Goal: Information Seeking & Learning: Learn about a topic

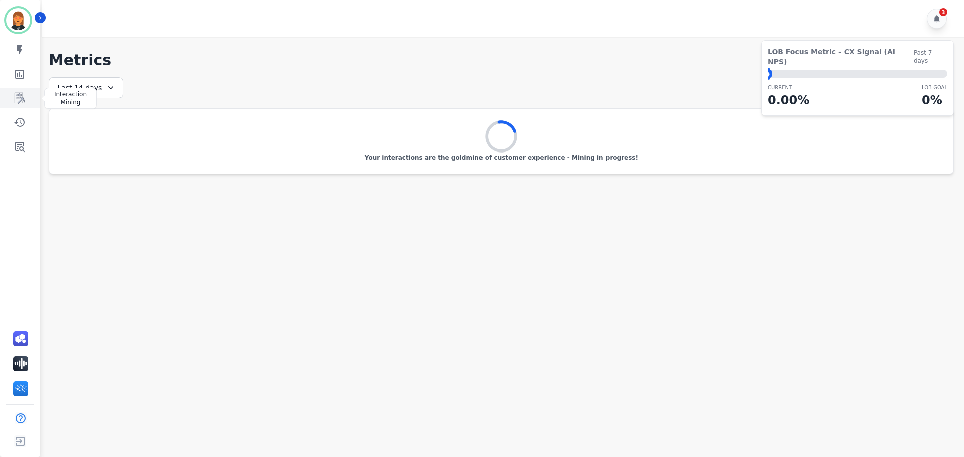
click at [23, 99] on icon "Sidebar" at bounding box center [20, 99] width 8 height 10
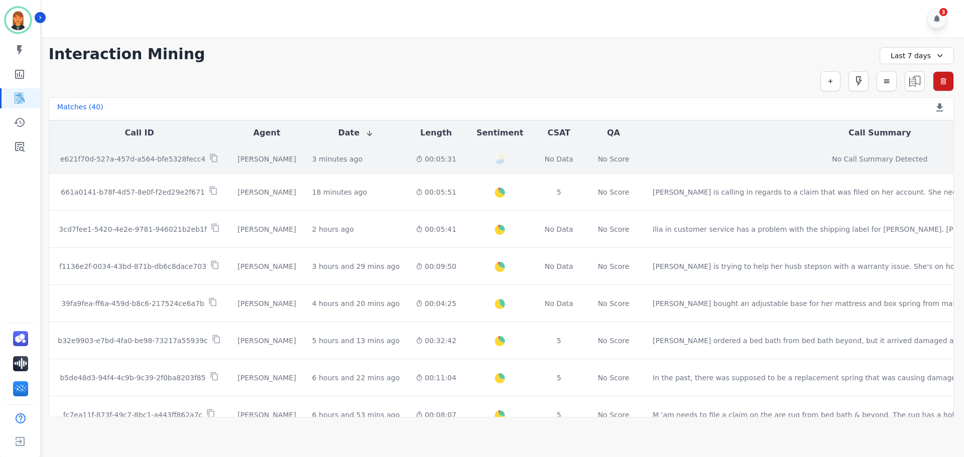
click at [338, 166] on td "3 minutes ago Start at: [DATE] 3:03pm" at bounding box center [355, 159] width 103 height 29
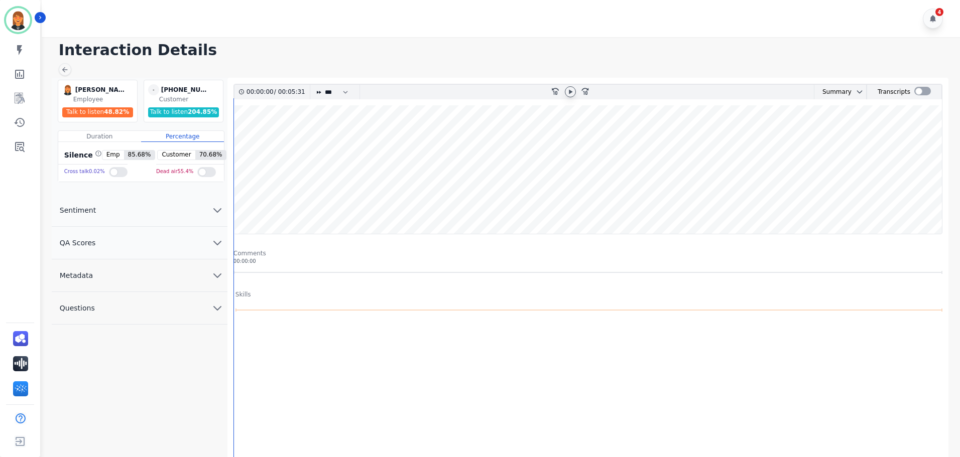
click at [569, 92] on icon at bounding box center [571, 91] width 4 height 5
click at [569, 92] on icon at bounding box center [570, 91] width 4 height 5
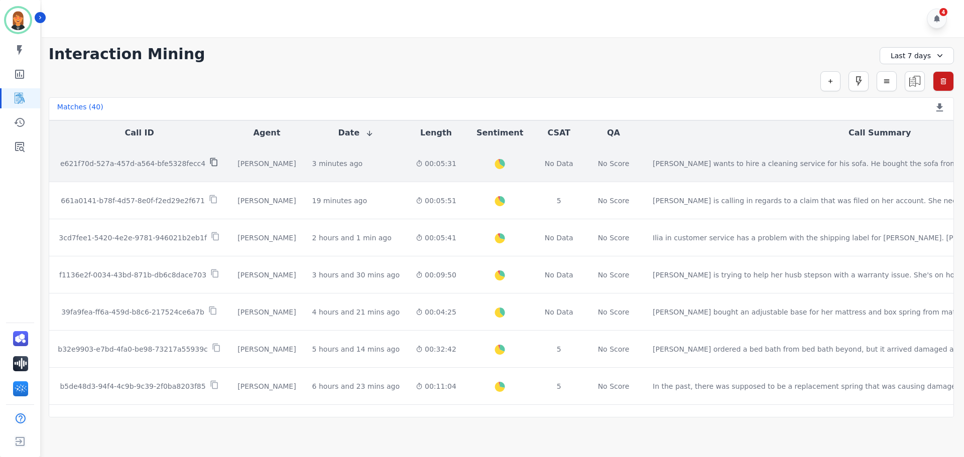
click at [209, 165] on icon at bounding box center [213, 162] width 9 height 9
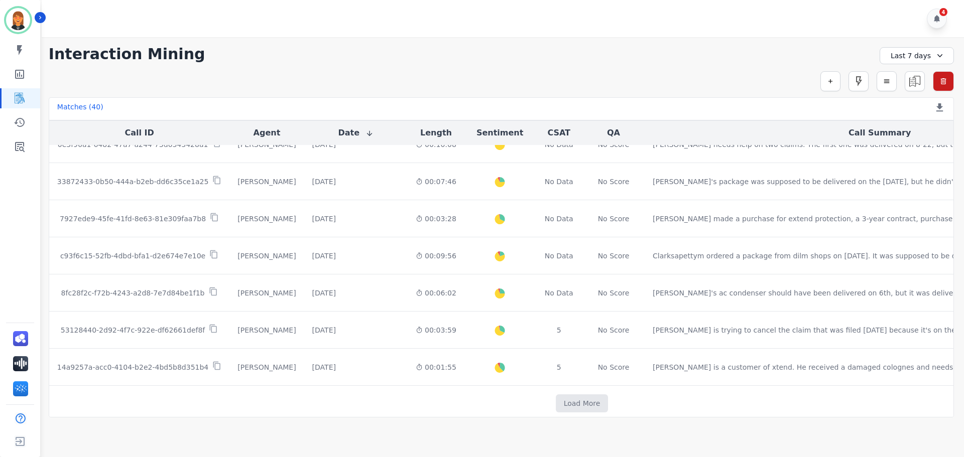
scroll to position [513, 0]
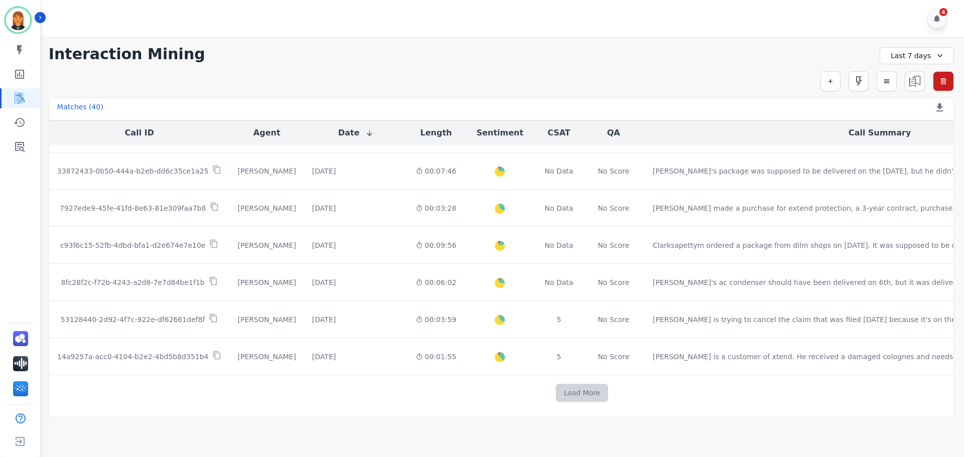
click at [556, 387] on button "Load More" at bounding box center [582, 393] width 53 height 18
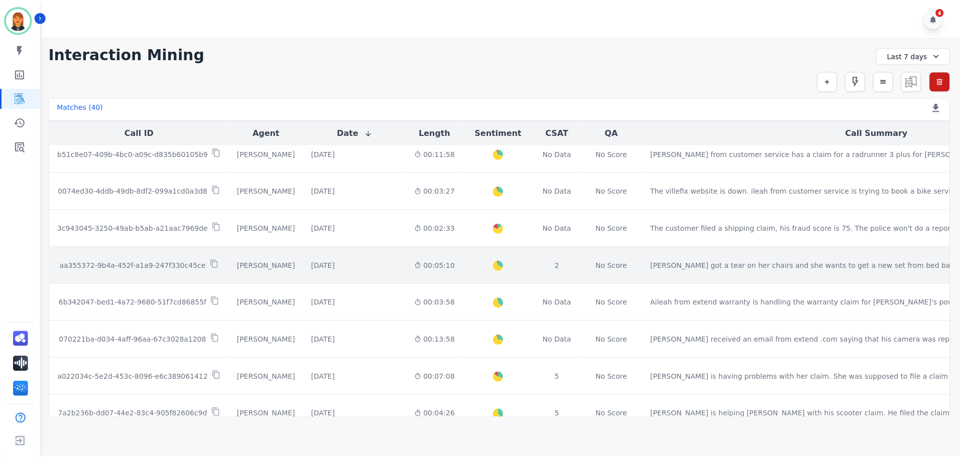
scroll to position [914, 0]
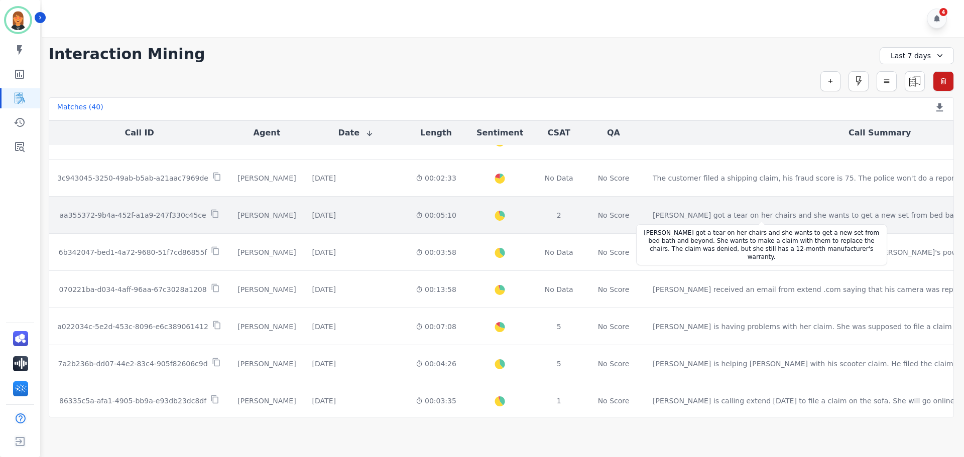
click at [653, 219] on div "[PERSON_NAME] got a tear on her chairs and she wants to get a new set from bed …" at bounding box center [855, 215] width 405 height 10
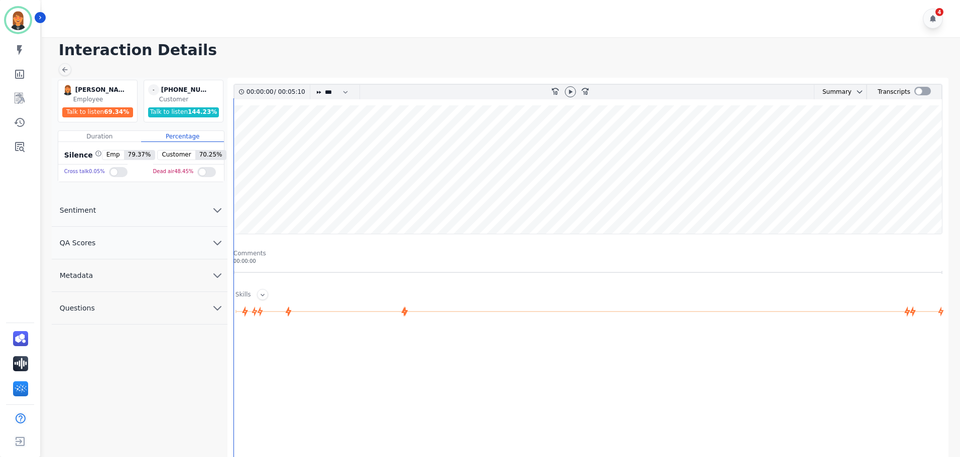
click at [220, 215] on icon "chevron down" at bounding box center [217, 210] width 12 height 12
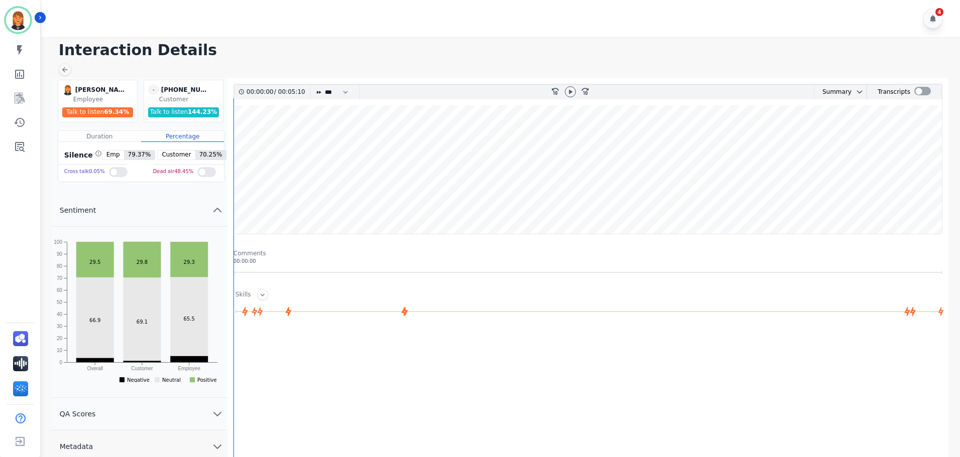
click at [220, 215] on icon "chevron up" at bounding box center [217, 210] width 12 height 12
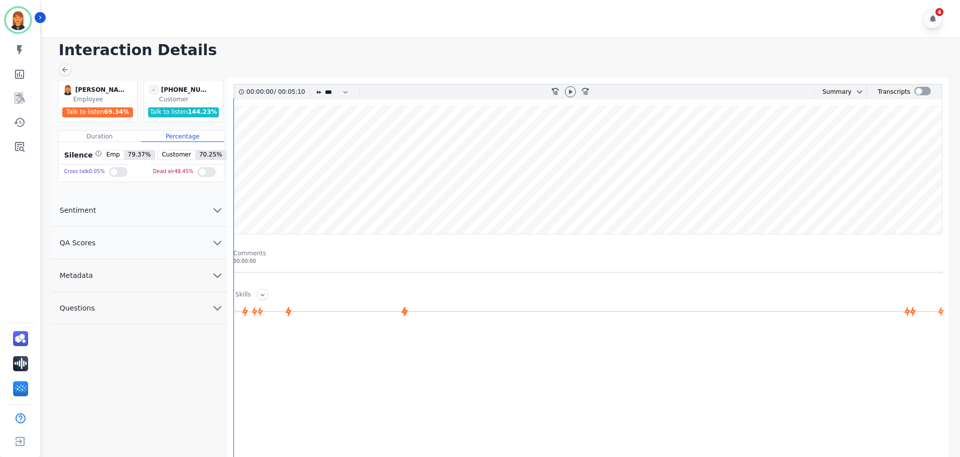
click at [217, 241] on icon "chevron down" at bounding box center [217, 243] width 12 height 12
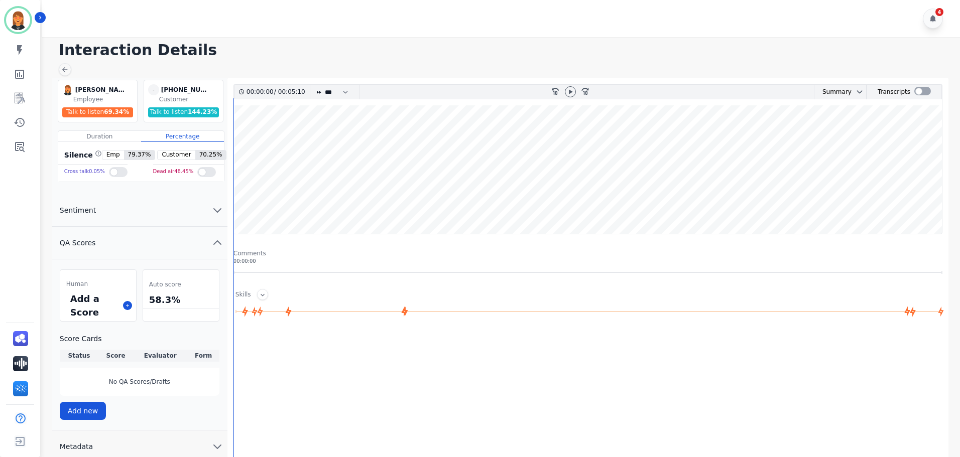
click at [217, 241] on icon "chevron up" at bounding box center [217, 243] width 7 height 4
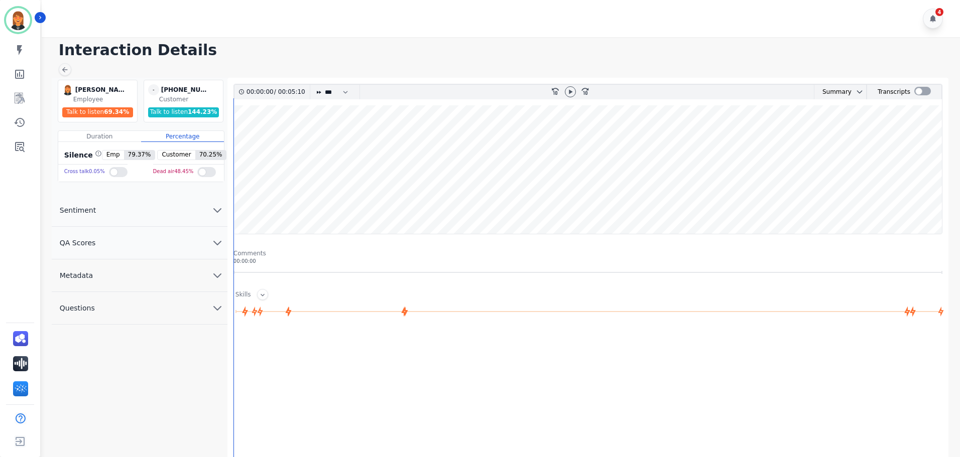
click at [216, 281] on icon "chevron down" at bounding box center [217, 276] width 12 height 12
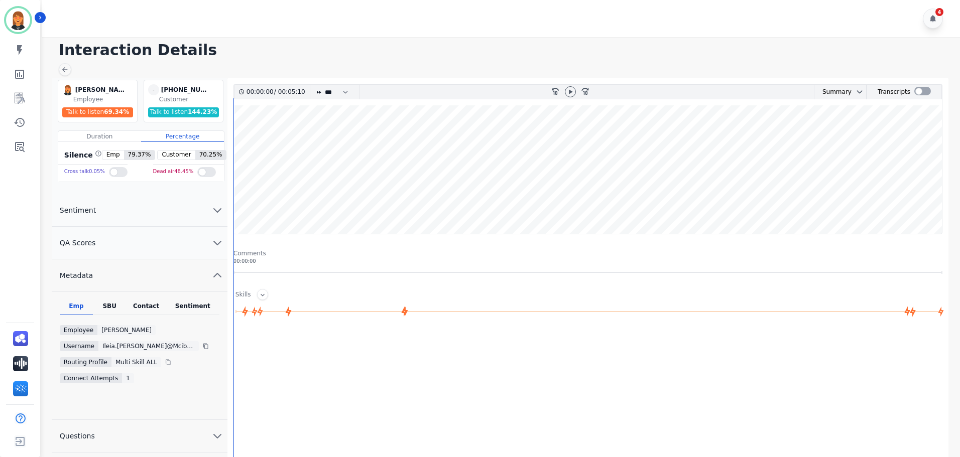
click at [216, 281] on icon "chevron up" at bounding box center [217, 276] width 12 height 12
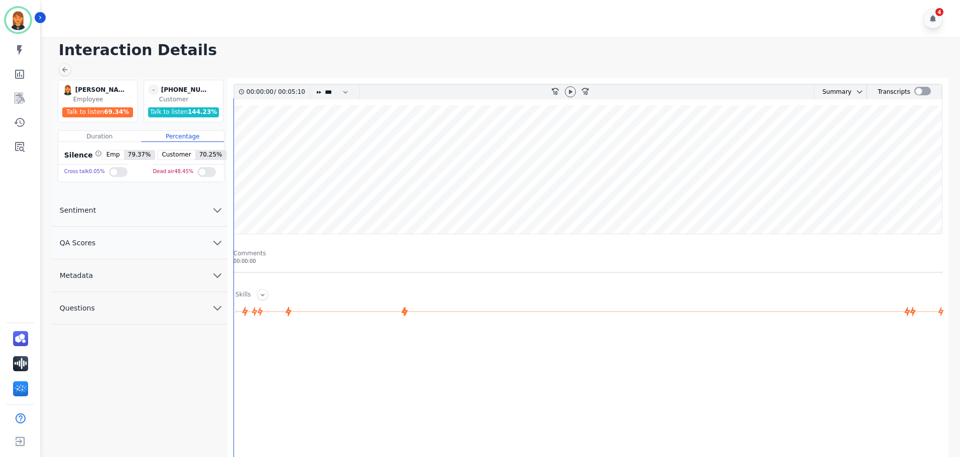
click at [216, 305] on icon "chevron down" at bounding box center [217, 308] width 12 height 12
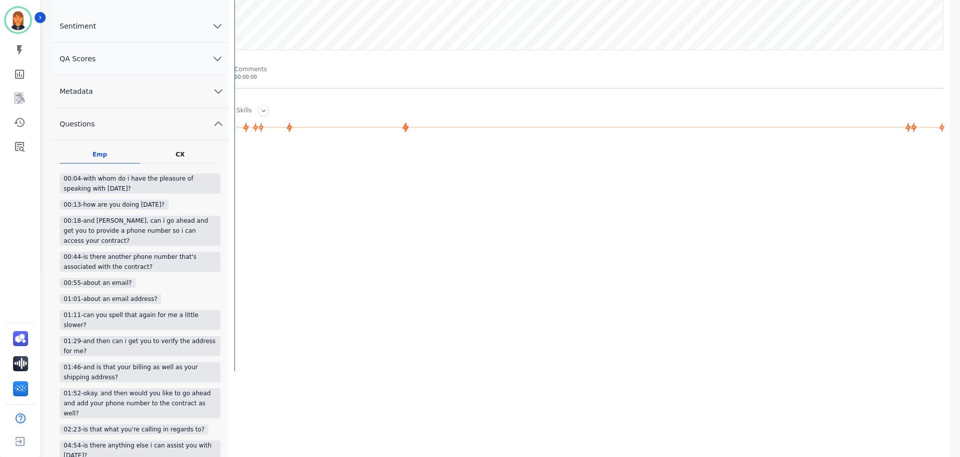
scroll to position [134, 0]
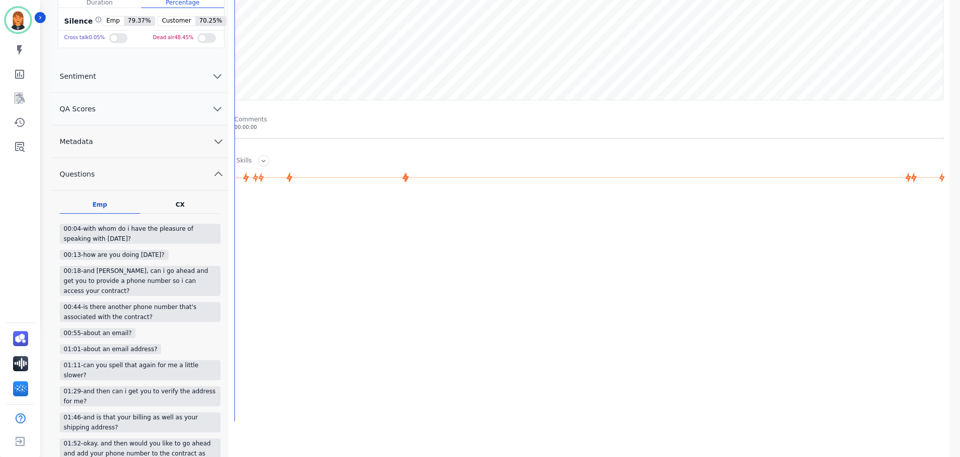
click at [219, 180] on button "Questions" at bounding box center [140, 174] width 177 height 33
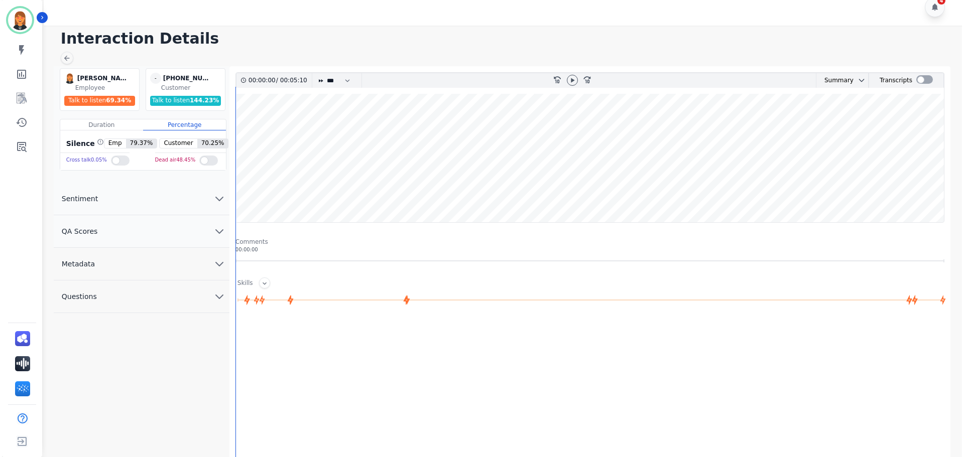
scroll to position [0, 0]
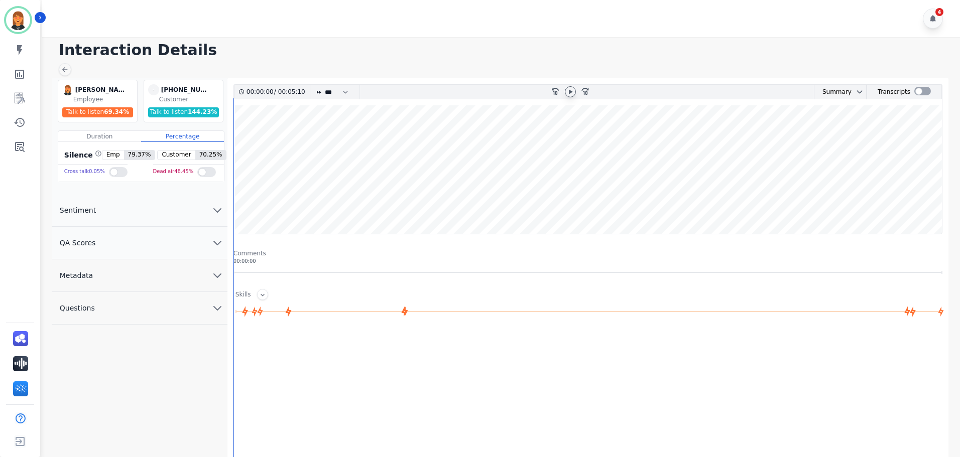
click at [566, 89] on icon at bounding box center [570, 92] width 8 height 8
click at [568, 89] on icon at bounding box center [570, 92] width 8 height 8
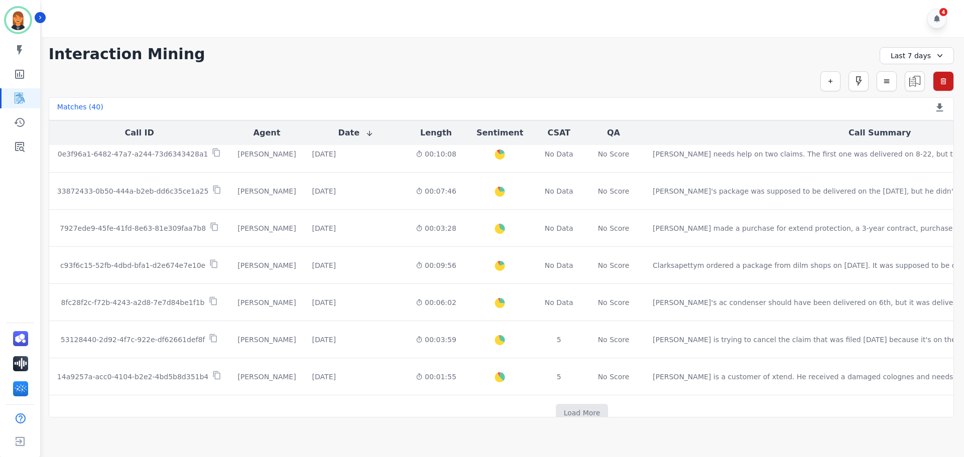
scroll to position [513, 0]
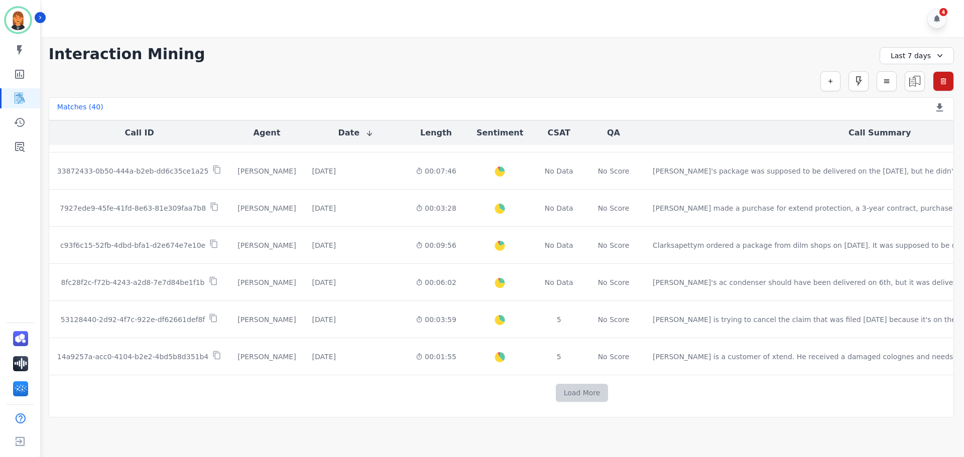
click at [556, 396] on button "Load More" at bounding box center [582, 393] width 53 height 18
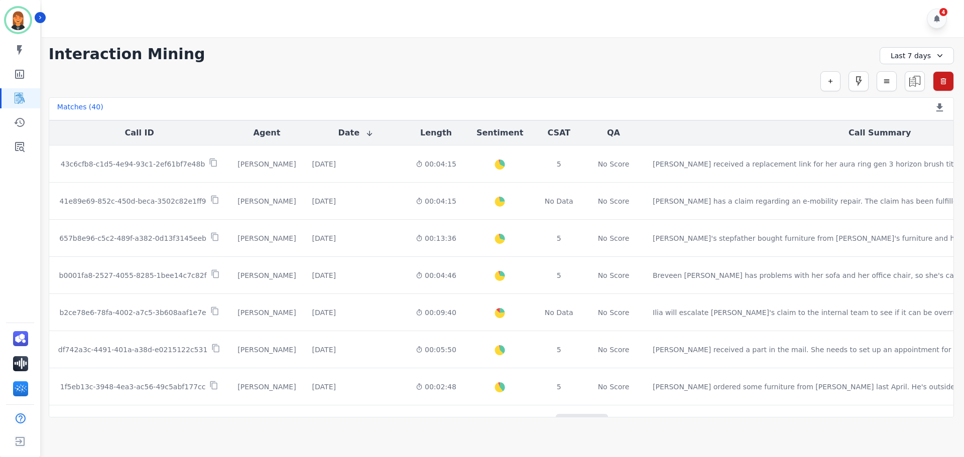
scroll to position [1256, 0]
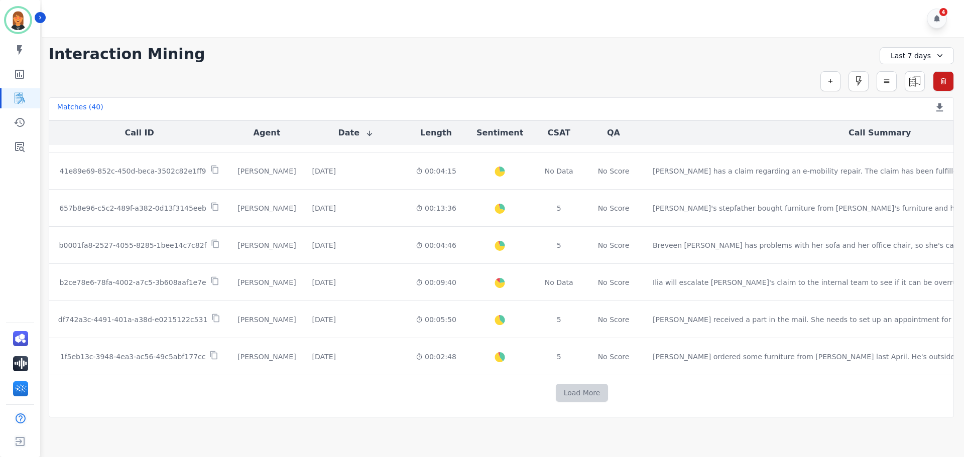
click at [556, 390] on button "Load More" at bounding box center [582, 393] width 53 height 18
click at [556, 393] on button "Load More" at bounding box center [582, 393] width 53 height 18
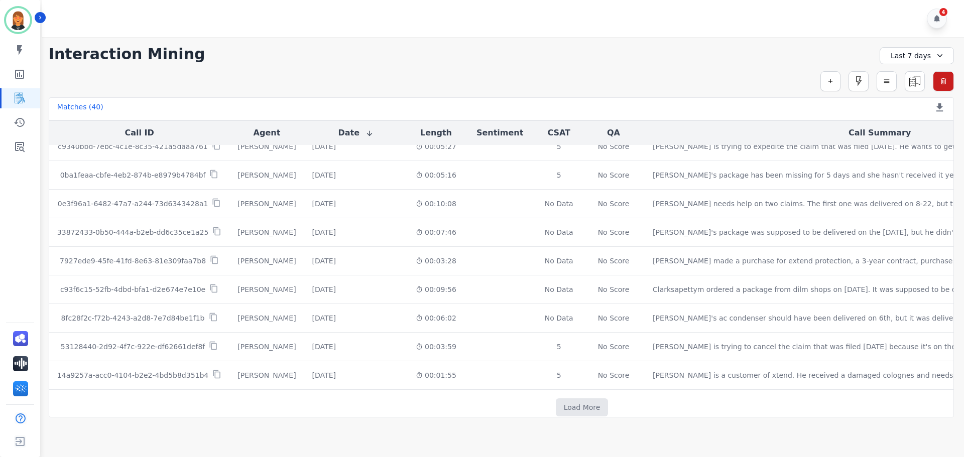
scroll to position [1822, 0]
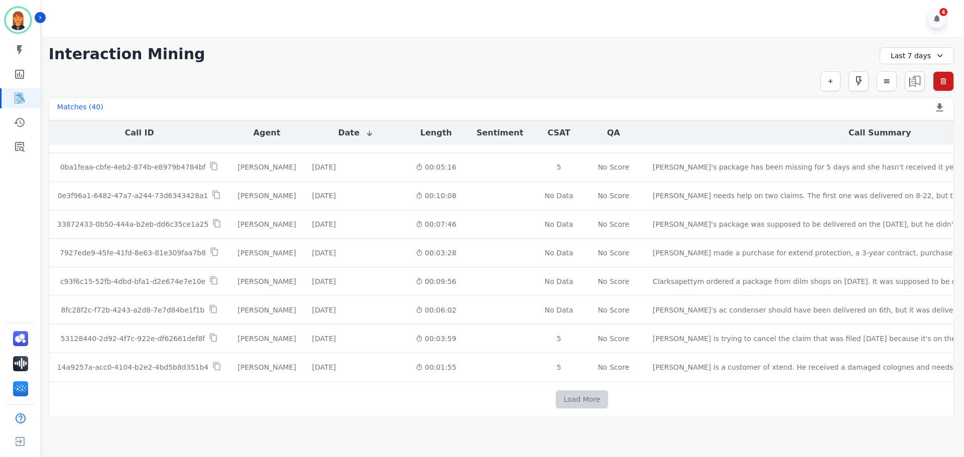
click at [556, 398] on button "Load More" at bounding box center [582, 400] width 53 height 18
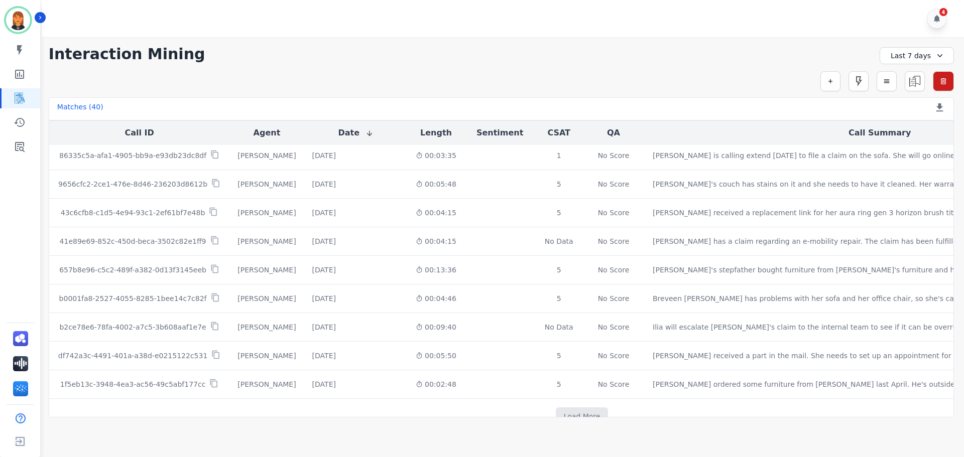
scroll to position [2394, 0]
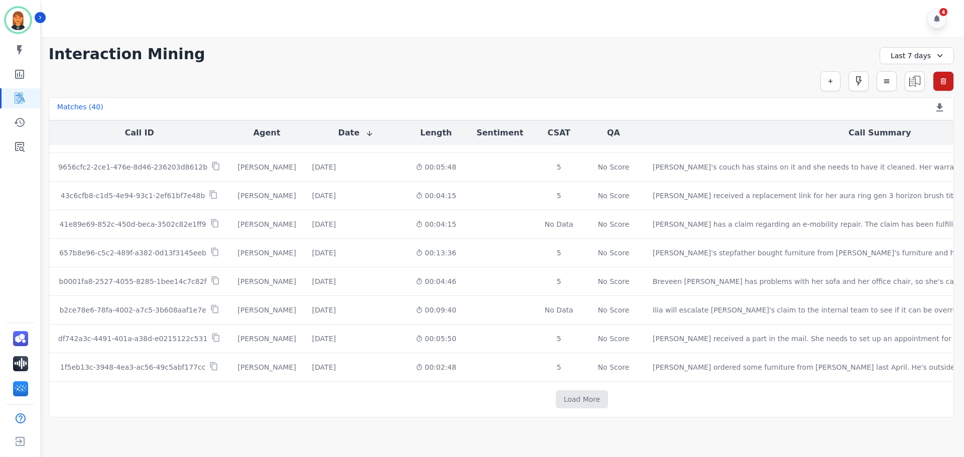
click at [937, 55] on icon at bounding box center [940, 56] width 10 height 10
click at [915, 137] on li "Last 30 days" at bounding box center [923, 139] width 50 height 10
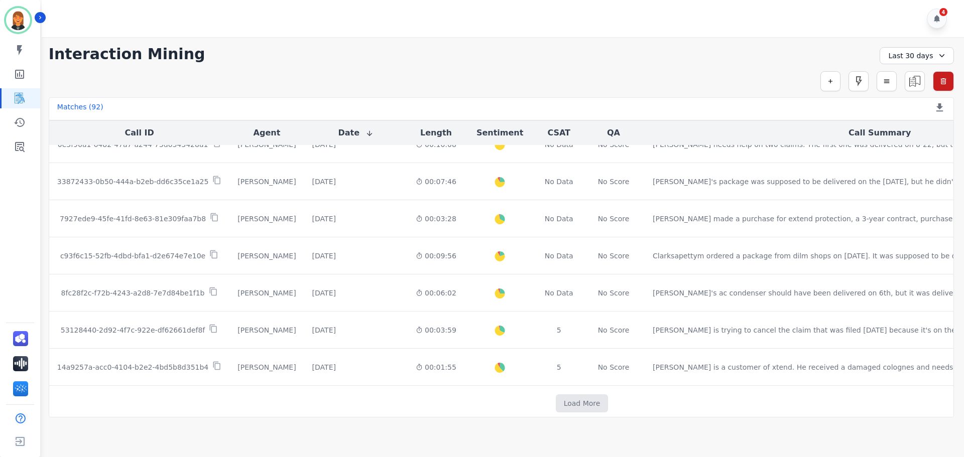
scroll to position [513, 0]
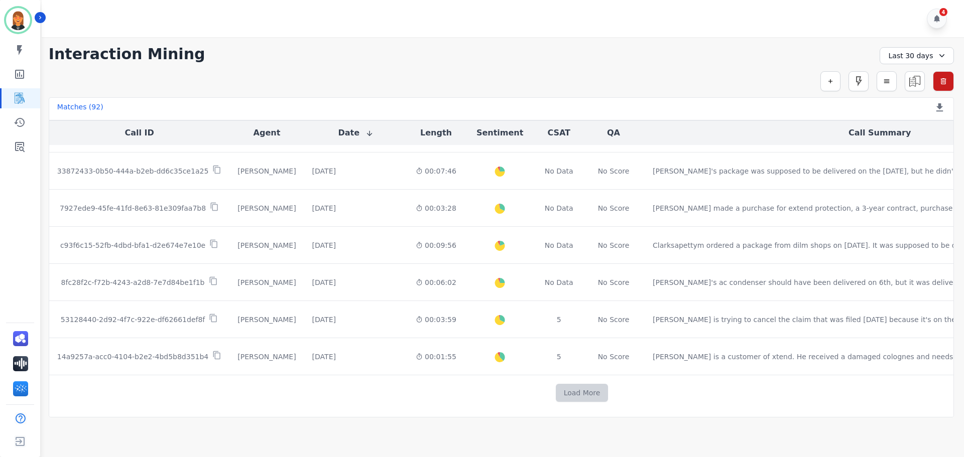
click at [556, 401] on button "Load More" at bounding box center [582, 393] width 53 height 18
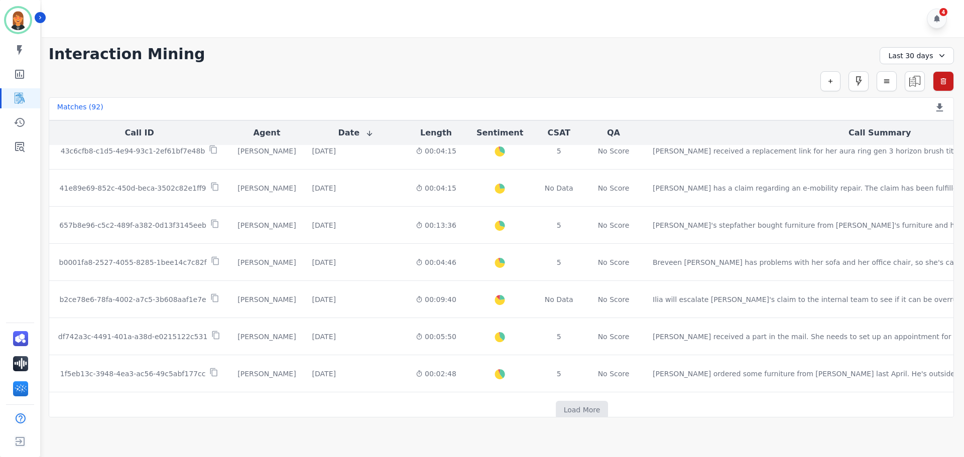
scroll to position [1256, 0]
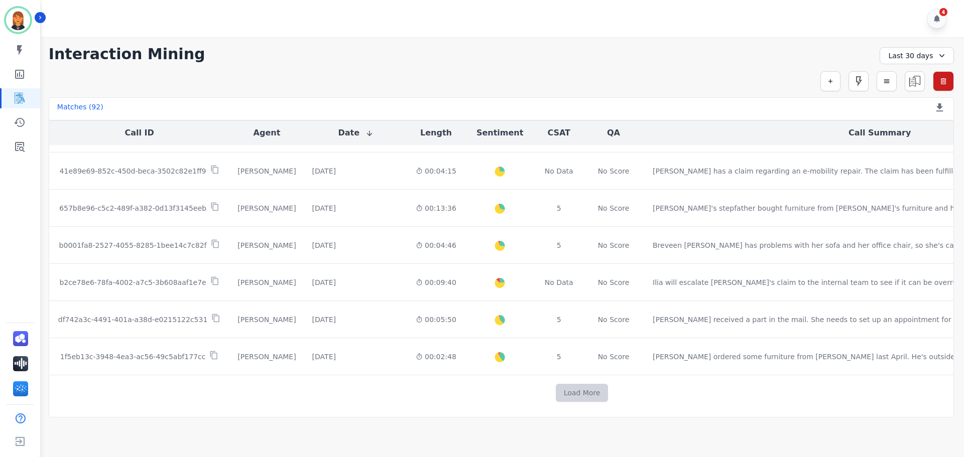
click at [556, 386] on button "Load More" at bounding box center [582, 393] width 53 height 18
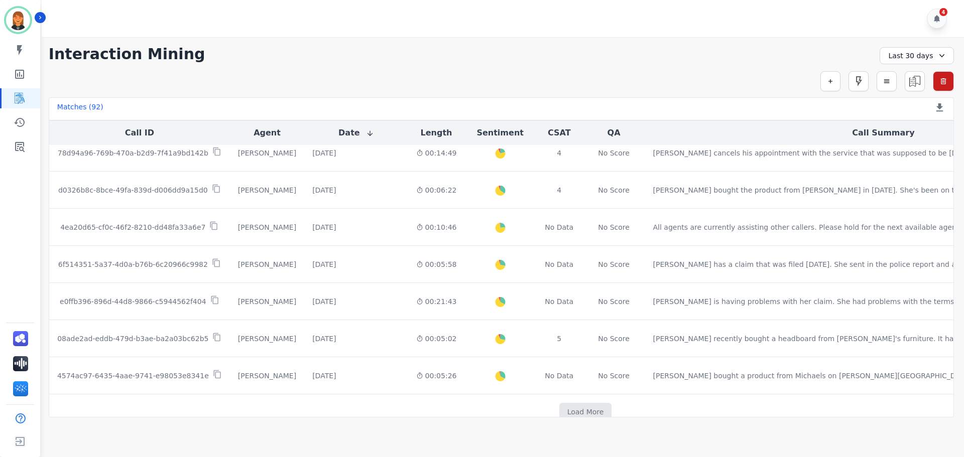
scroll to position [1999, 0]
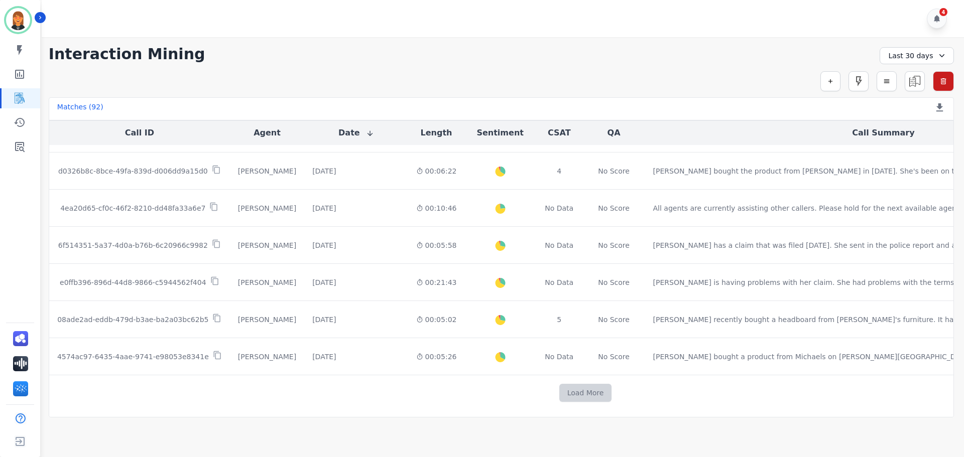
click at [559, 397] on button "Load More" at bounding box center [585, 393] width 53 height 18
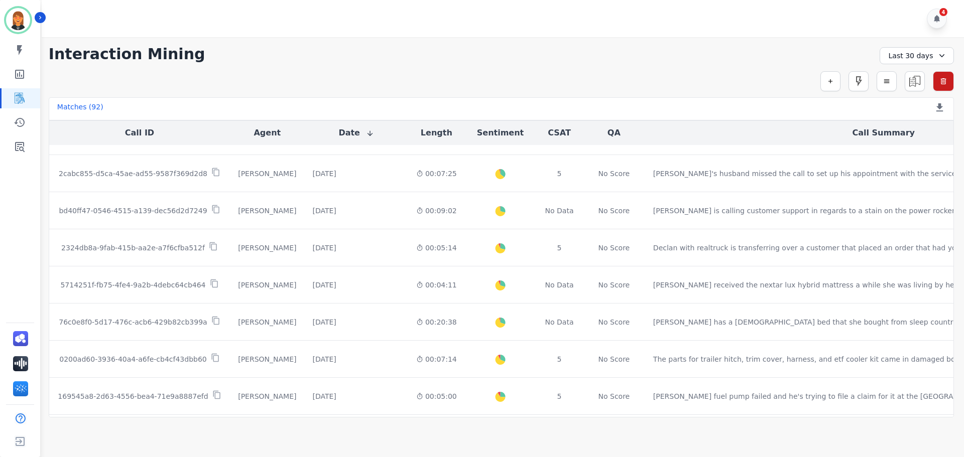
scroll to position [2742, 0]
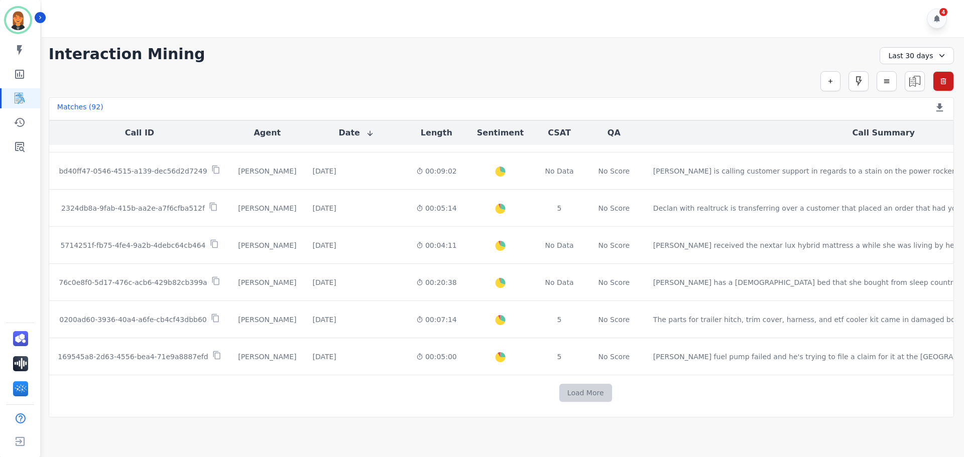
click at [559, 394] on button "Load More" at bounding box center [585, 393] width 53 height 18
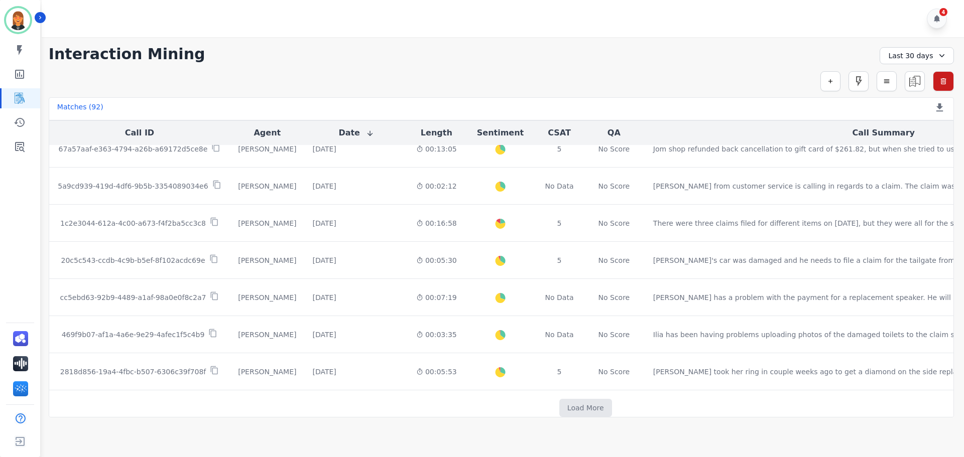
scroll to position [3188, 0]
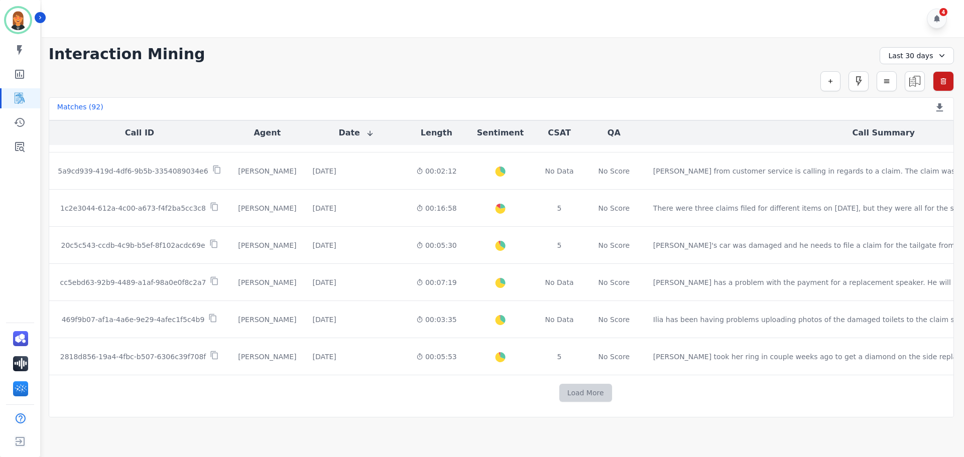
click at [559, 390] on button "Load More" at bounding box center [585, 393] width 53 height 18
click at [559, 397] on button "Load More" at bounding box center [585, 393] width 53 height 18
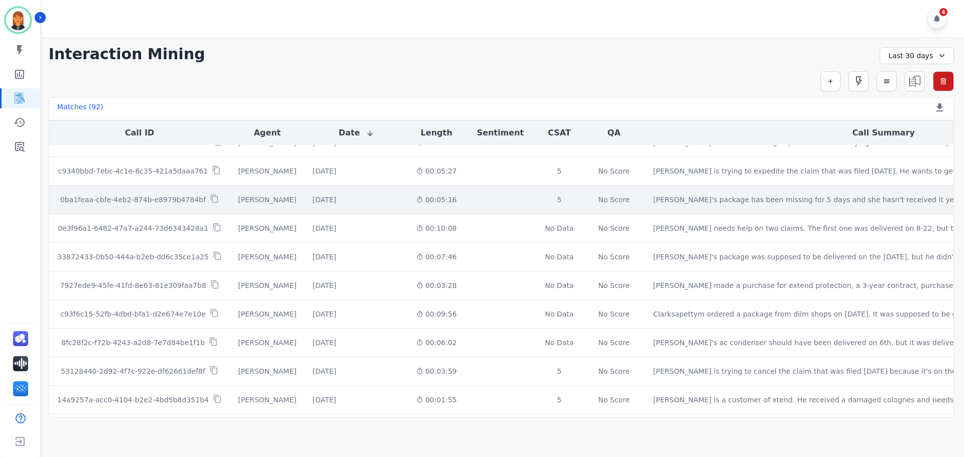
scroll to position [3704, 0]
